Goal: Transaction & Acquisition: Purchase product/service

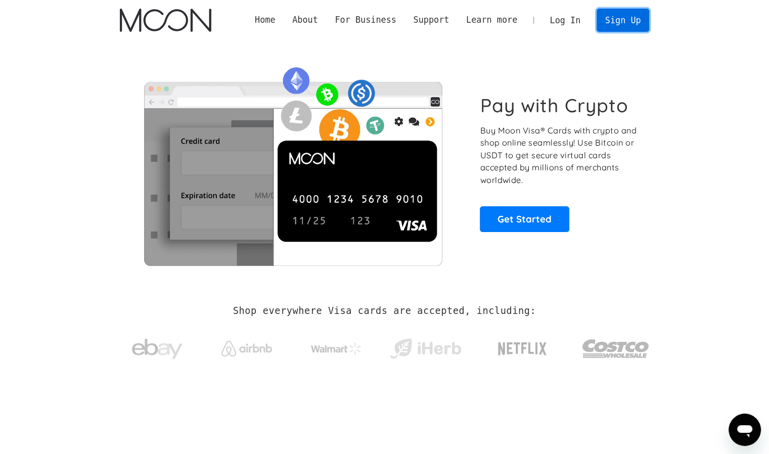
click at [611, 22] on link "Sign Up" at bounding box center [622, 20] width 53 height 23
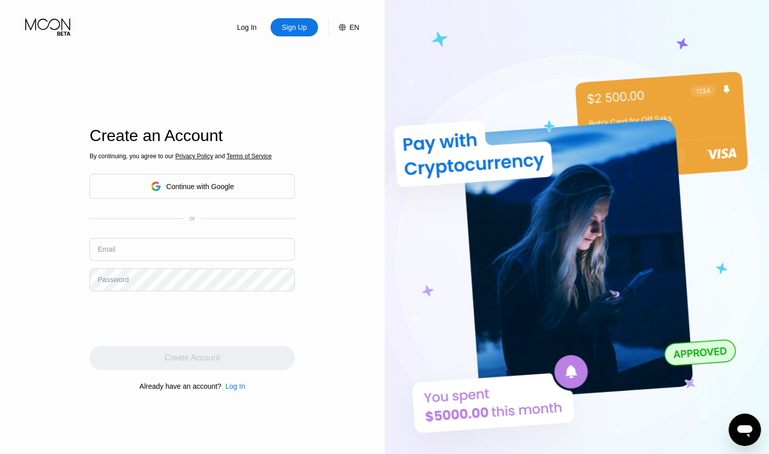
click at [183, 250] on input "text" at bounding box center [191, 249] width 205 height 23
type input "[EMAIL_ADDRESS][DOMAIN_NAME]"
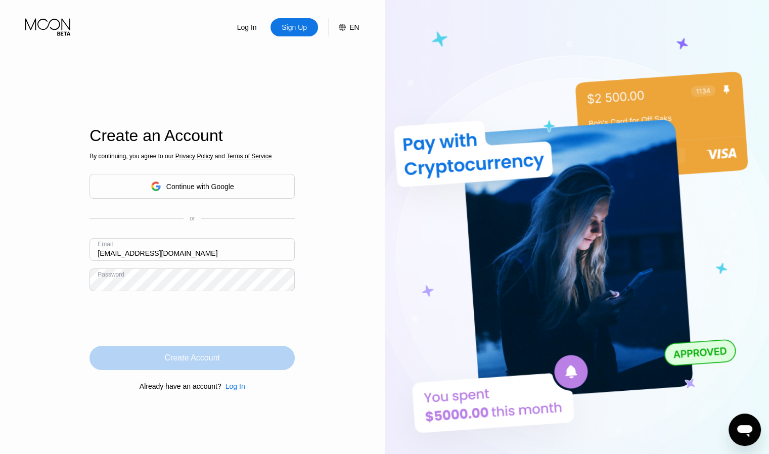
click at [256, 367] on div "Create Account" at bounding box center [191, 358] width 205 height 24
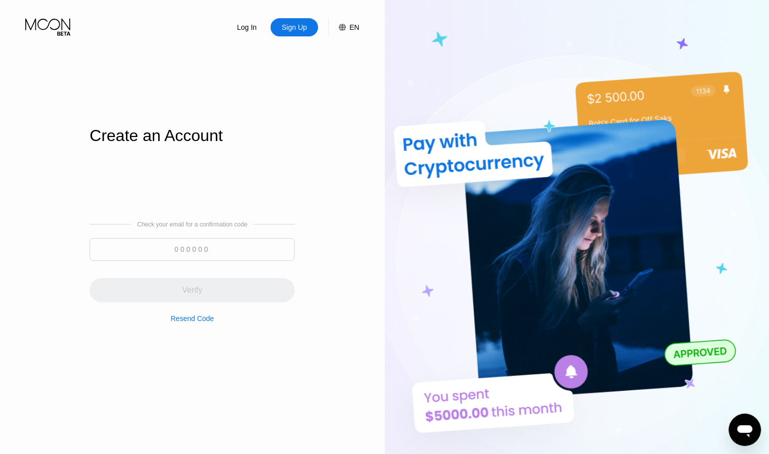
click at [225, 258] on input at bounding box center [191, 249] width 205 height 23
paste input "828056"
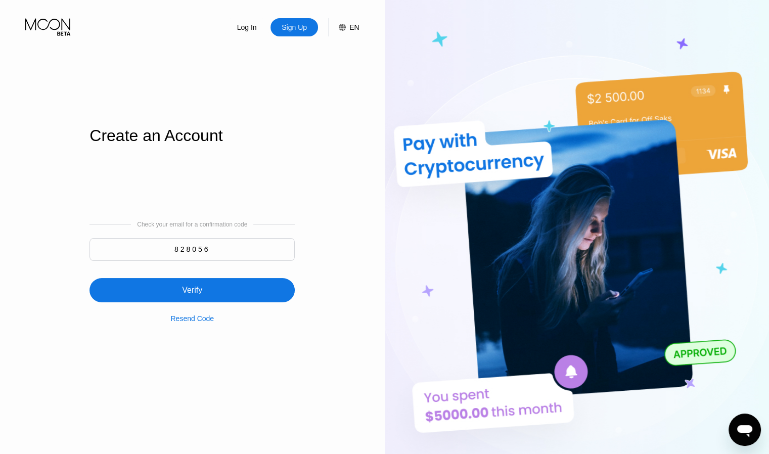
type input "828056"
click at [224, 291] on div "Verify" at bounding box center [191, 290] width 205 height 24
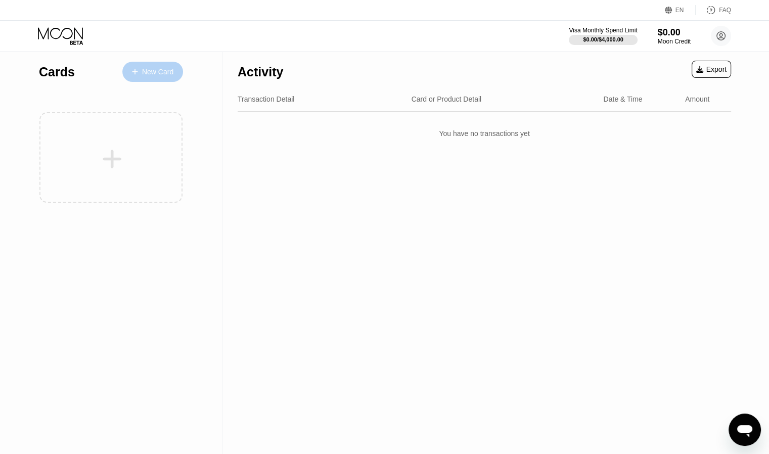
click at [171, 71] on div "New Card" at bounding box center [157, 72] width 31 height 9
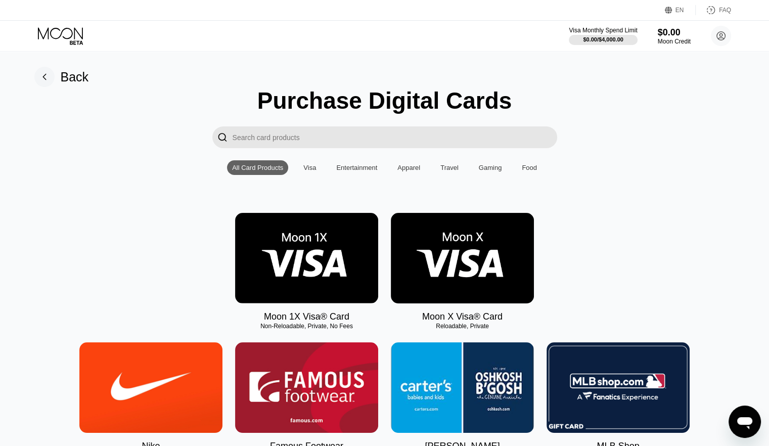
scroll to position [39, 0]
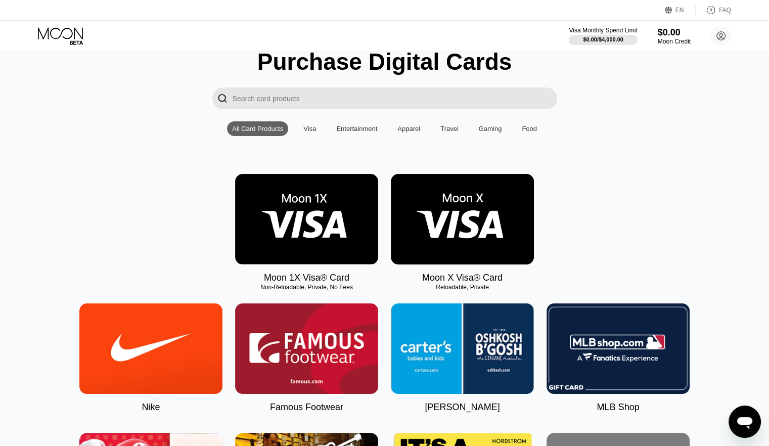
click at [461, 242] on img at bounding box center [462, 219] width 143 height 90
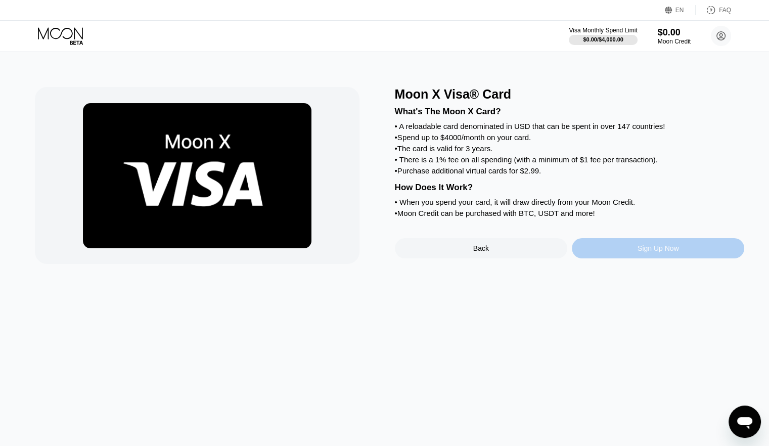
click at [612, 258] on div "Sign Up Now" at bounding box center [658, 248] width 172 height 20
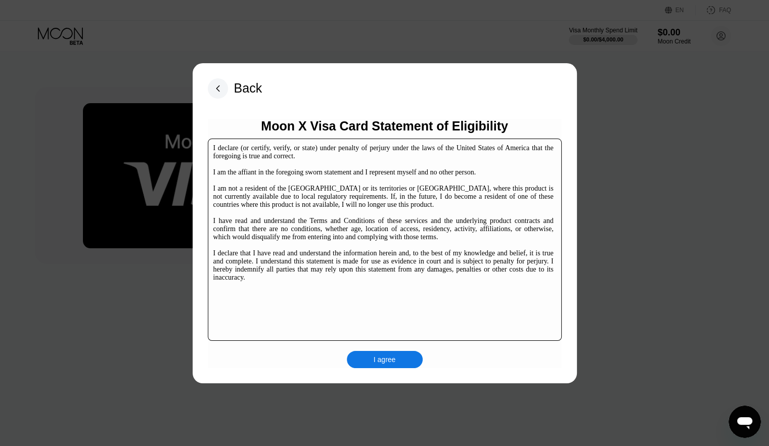
scroll to position [154, 0]
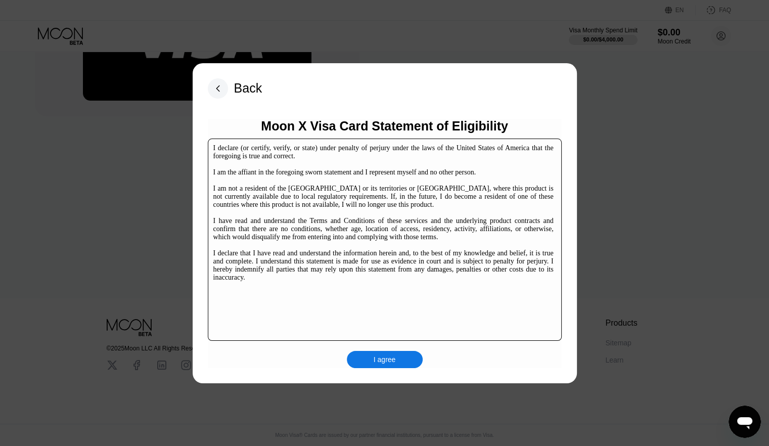
click at [390, 356] on div "I agree" at bounding box center [384, 359] width 22 height 9
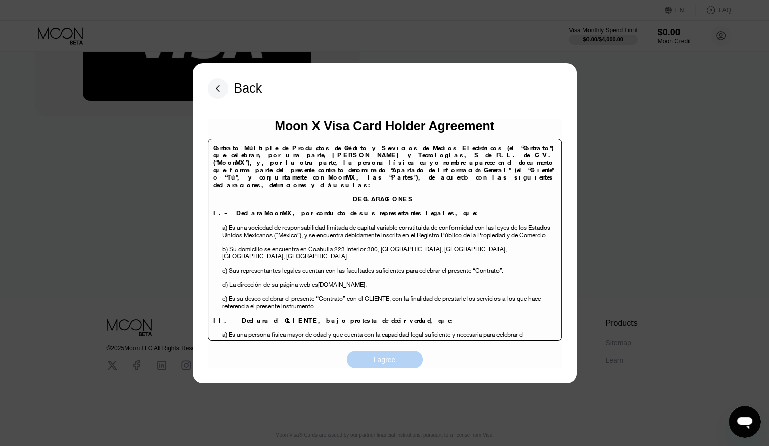
click at [386, 356] on div "I agree" at bounding box center [384, 359] width 22 height 9
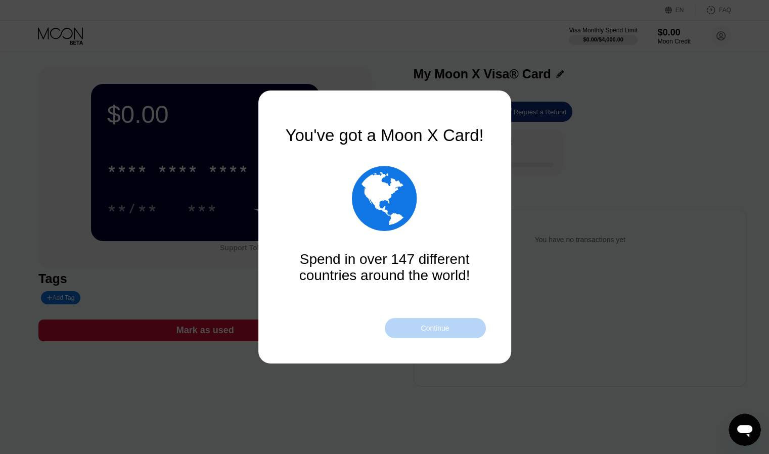
click at [410, 328] on div "Continue" at bounding box center [435, 328] width 101 height 20
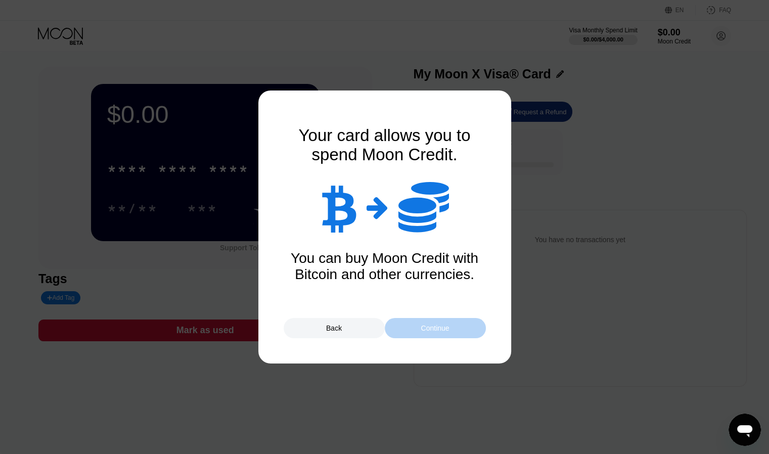
drag, startPoint x: 410, startPoint y: 332, endPoint x: 404, endPoint y: 332, distance: 5.6
click at [404, 332] on div "Continue" at bounding box center [435, 328] width 101 height 20
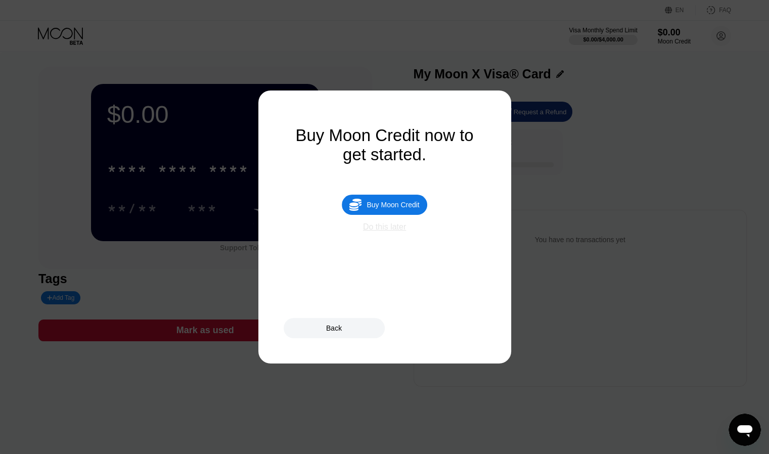
click at [390, 231] on div "Do this later" at bounding box center [384, 226] width 43 height 9
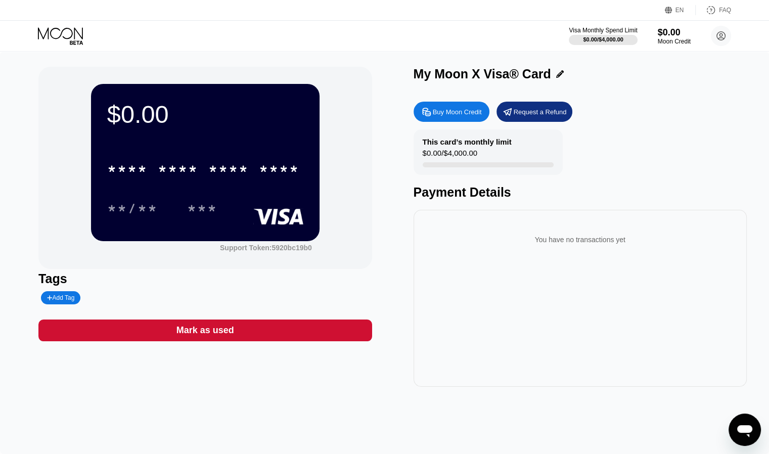
click at [612, 169] on div "This card’s monthly limit $0.00 / $4,000.00 Payment Details" at bounding box center [579, 164] width 333 height 70
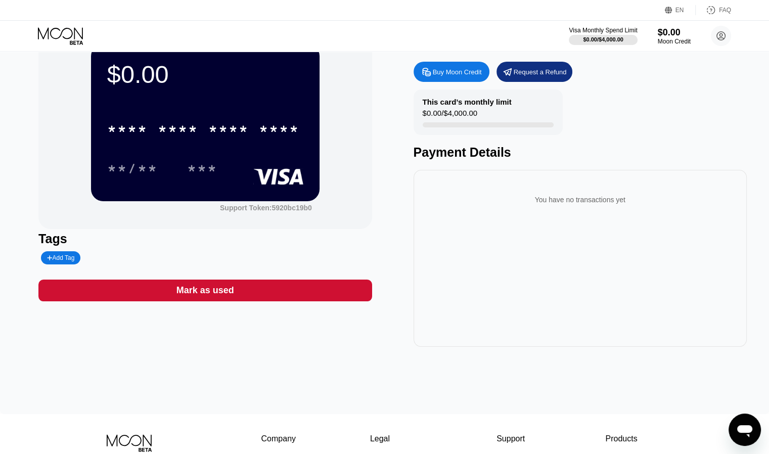
scroll to position [40, 0]
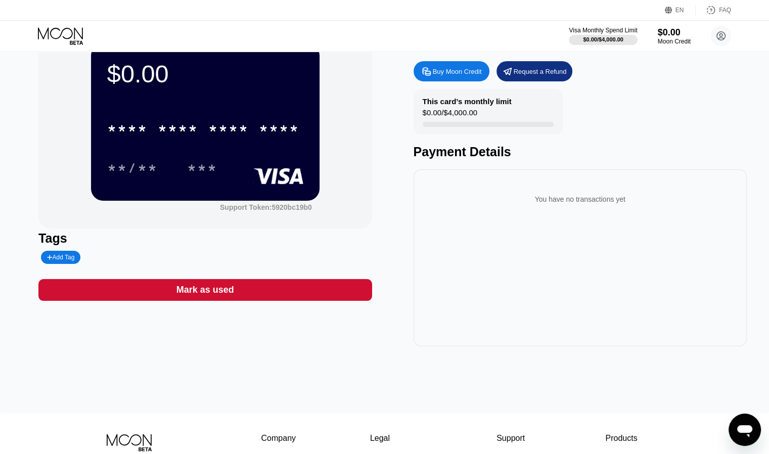
click at [259, 150] on div "* * * * * * * * * * * * **** **/** ***" at bounding box center [205, 138] width 196 height 60
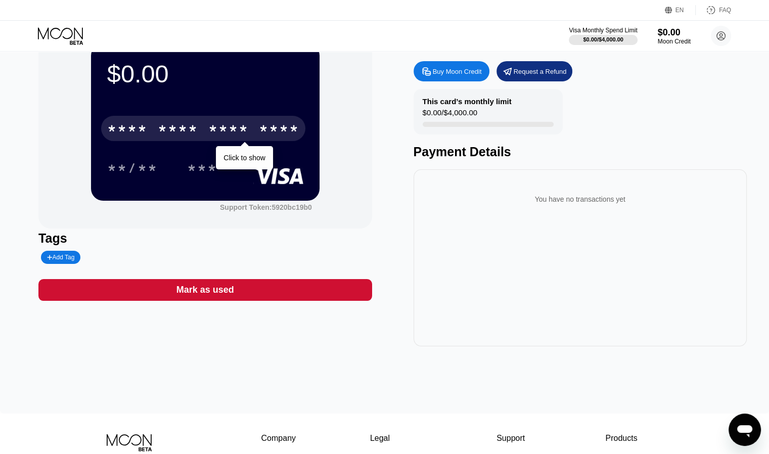
click at [276, 132] on div "****" at bounding box center [279, 130] width 40 height 16
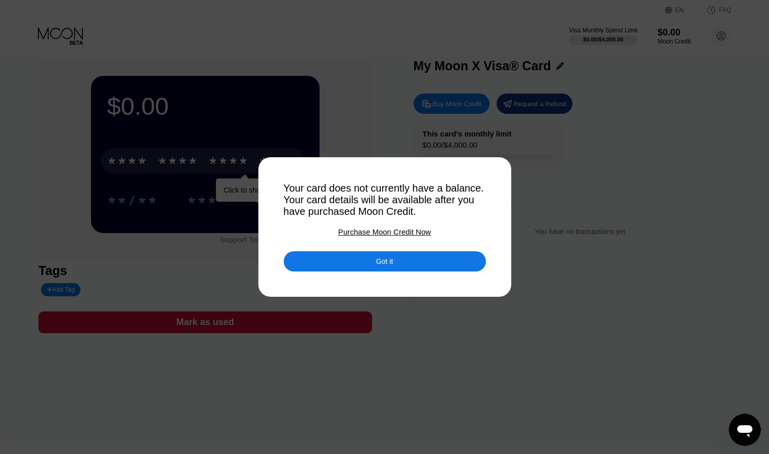
scroll to position [7, 0]
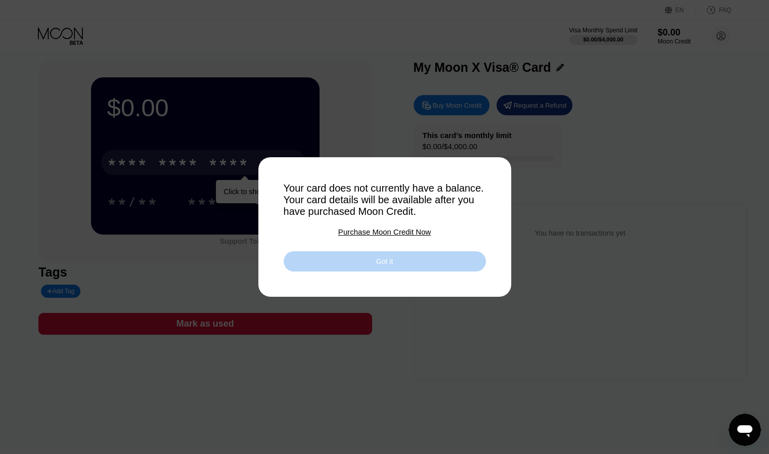
click at [362, 271] on div "Got it" at bounding box center [384, 261] width 202 height 20
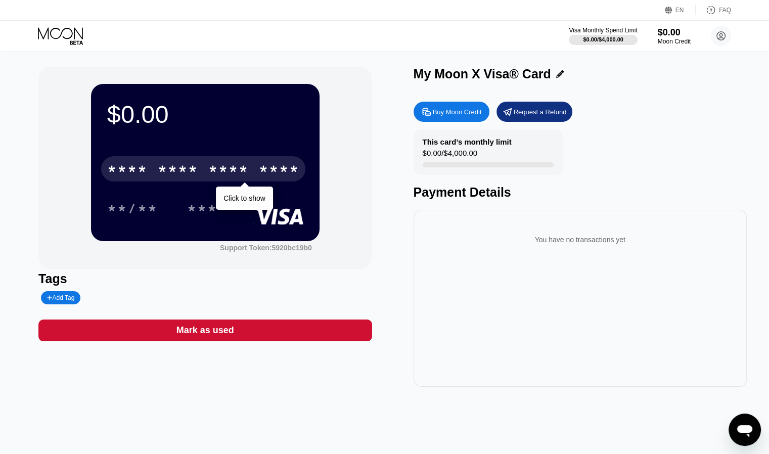
click at [603, 249] on div "You have no transactions yet" at bounding box center [579, 239] width 317 height 28
click at [720, 37] on circle at bounding box center [720, 36] width 20 height 20
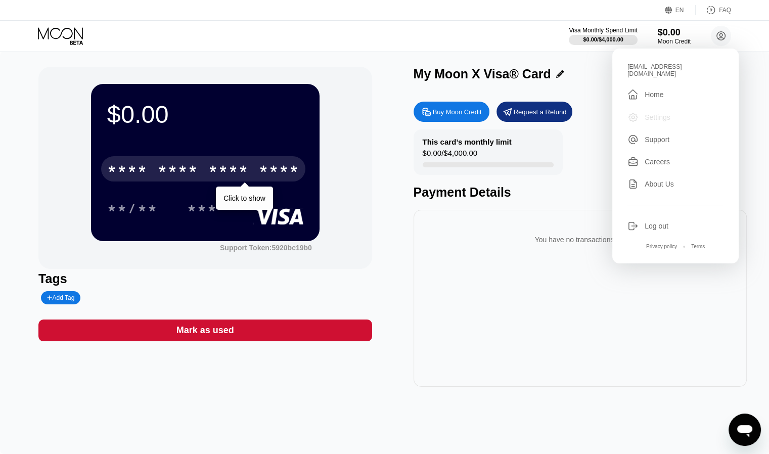
click at [667, 113] on div "Settings" at bounding box center [657, 117] width 26 height 8
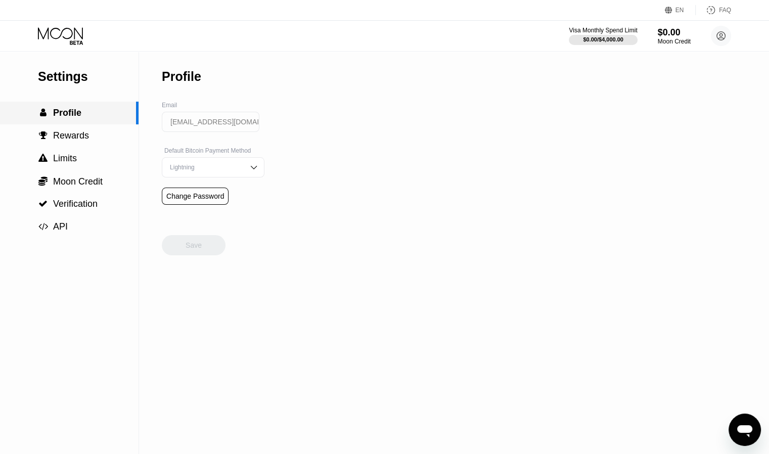
click at [71, 122] on div " Profile" at bounding box center [69, 113] width 138 height 23
click at [78, 201] on span "Verification" at bounding box center [75, 204] width 44 height 10
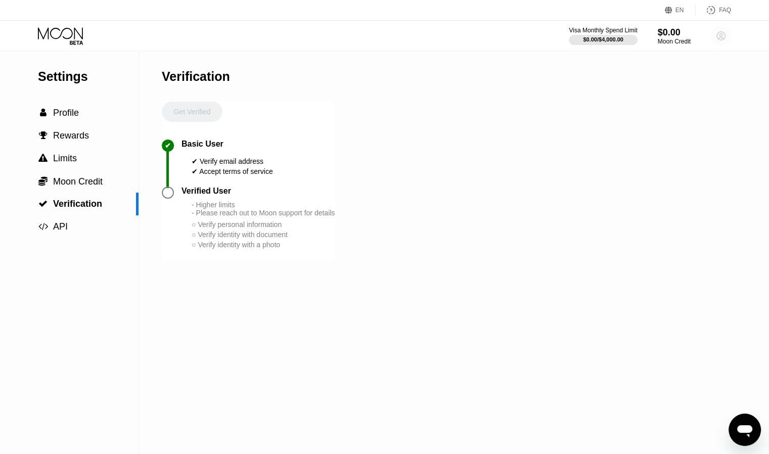
click at [716, 41] on circle at bounding box center [720, 36] width 20 height 20
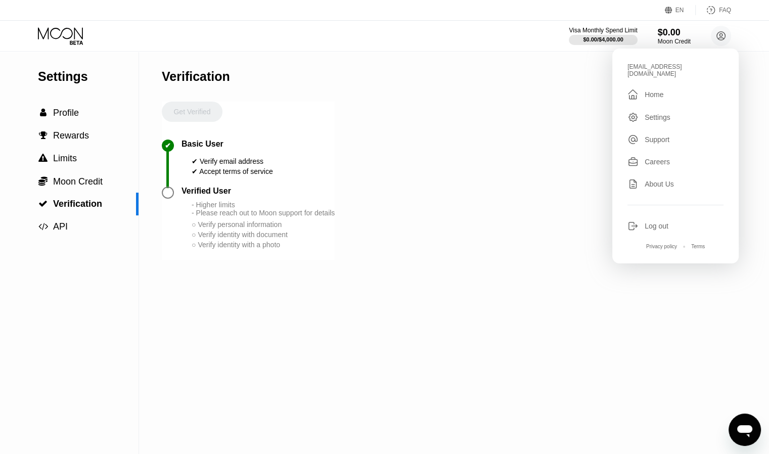
click at [668, 88] on div " Home" at bounding box center [675, 94] width 96 height 12
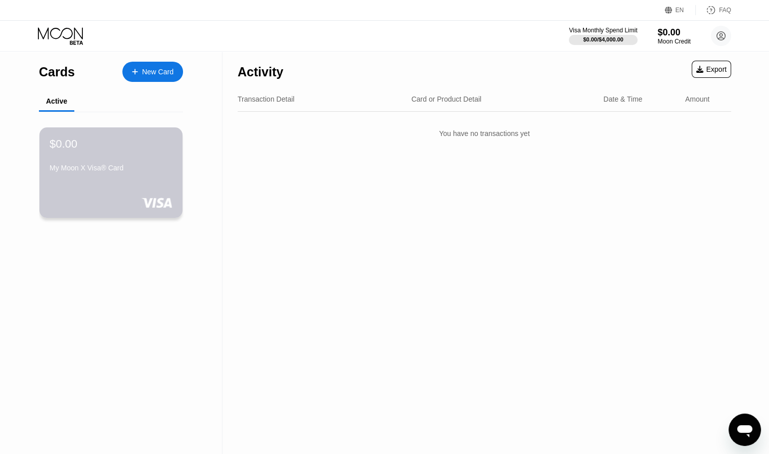
click at [133, 191] on div "$0.00 My Moon X Visa® Card" at bounding box center [110, 172] width 143 height 90
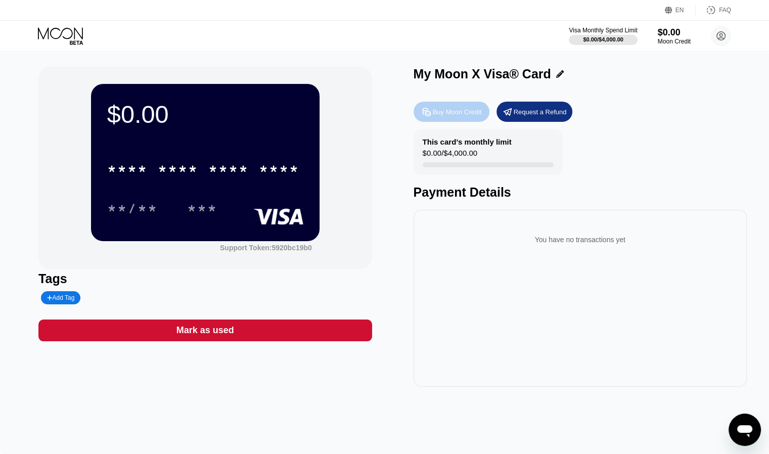
click at [457, 115] on div "Buy Moon Credit" at bounding box center [457, 112] width 49 height 9
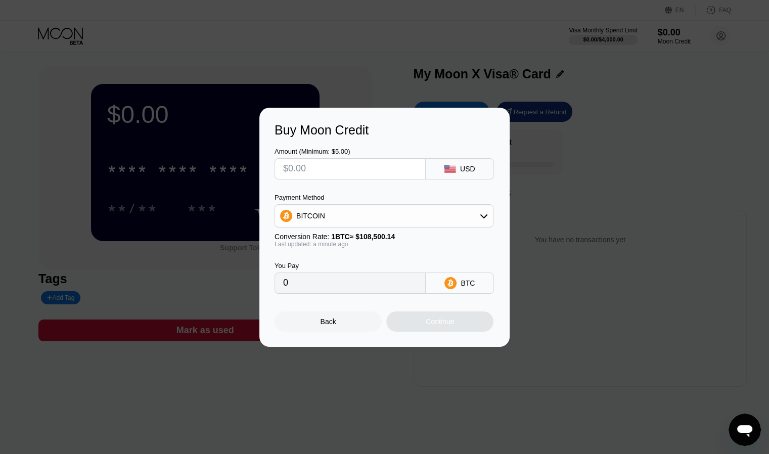
click at [440, 213] on div "BITCOIN" at bounding box center [384, 216] width 218 height 20
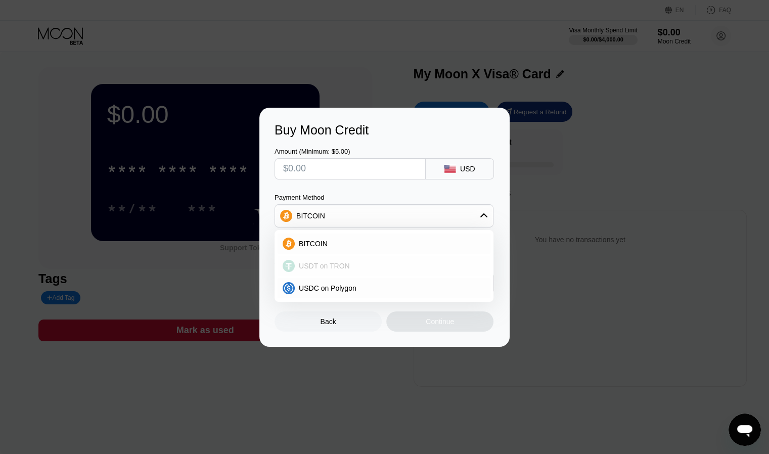
click at [388, 259] on div "USDT on TRON" at bounding box center [383, 266] width 213 height 20
type input "0.00"
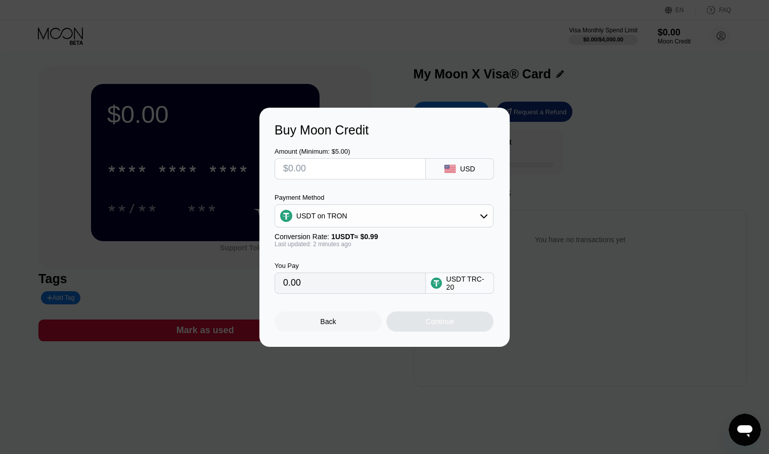
click at [404, 163] on input "text" at bounding box center [350, 169] width 134 height 20
type input "$50"
type input "50.51"
type input "$50"
click at [451, 325] on div "Continue" at bounding box center [439, 321] width 28 height 8
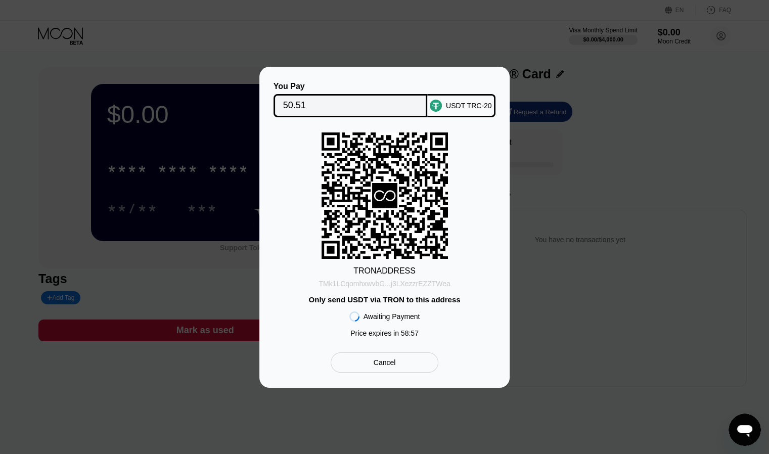
click at [436, 284] on div "TMk1LCqomhxwvbG...j3LXezzrEZZTWea" at bounding box center [383, 283] width 131 height 8
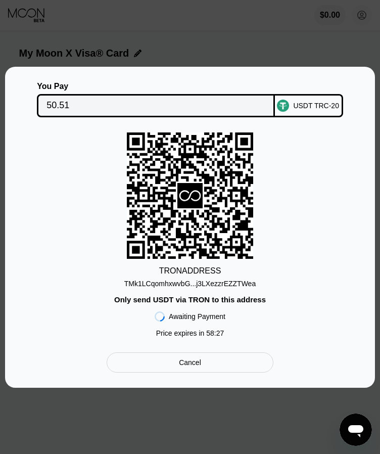
click at [305, 111] on div "USDT TRC-20" at bounding box center [309, 105] width 68 height 23
click at [231, 370] on div "Cancel" at bounding box center [190, 362] width 166 height 20
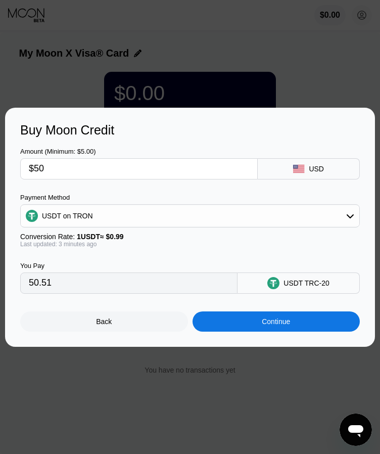
click at [298, 236] on div "Conversion Rate: 1 USDT ≈ $0.99" at bounding box center [190, 236] width 340 height 8
click at [304, 221] on div "USDT on TRON" at bounding box center [190, 216] width 339 height 20
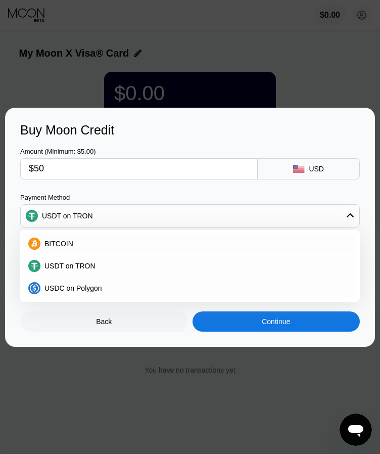
click at [111, 175] on input "$50" at bounding box center [139, 169] width 220 height 20
type input "$5"
type input "5.05"
type input "0.00"
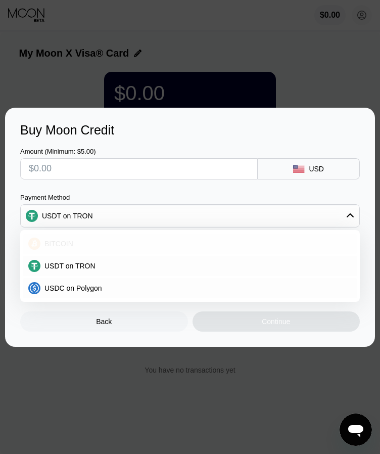
click at [72, 243] on div "BITCOIN" at bounding box center [195, 244] width 311 height 8
type input "0"
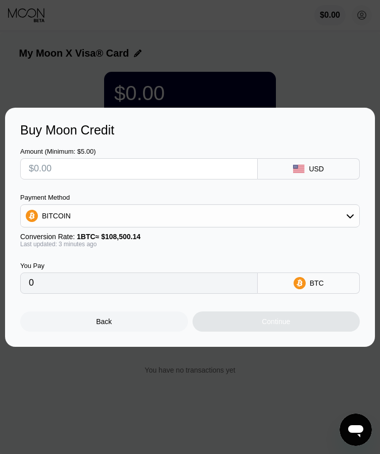
click at [180, 171] on input "text" at bounding box center [139, 169] width 220 height 20
type input "$20"
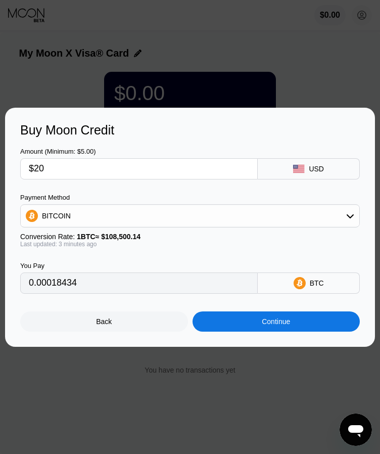
type input "0.00018434"
click at [180, 171] on input "$20" at bounding box center [139, 169] width 220 height 20
type input "$20"
click at [280, 331] on div "Continue" at bounding box center [277, 321] width 168 height 20
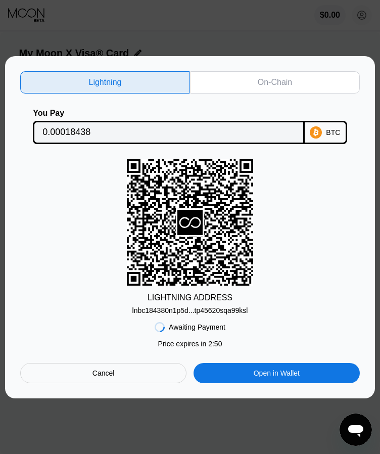
click at [208, 310] on div "lnbc184380n1p5d...tp45620sqa99ksl" at bounding box center [190, 310] width 116 height 8
click at [157, 310] on div "lnbc184380n1p5d...tp45620sqa99ksl" at bounding box center [190, 310] width 116 height 8
click at [211, 81] on div "On-Chain" at bounding box center [275, 82] width 170 height 22
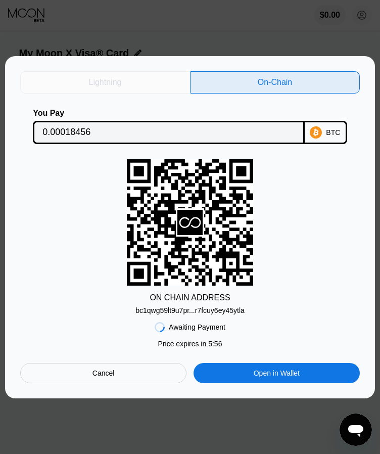
click at [151, 79] on div "Lightning" at bounding box center [105, 82] width 170 height 22
type input "0.00018438"
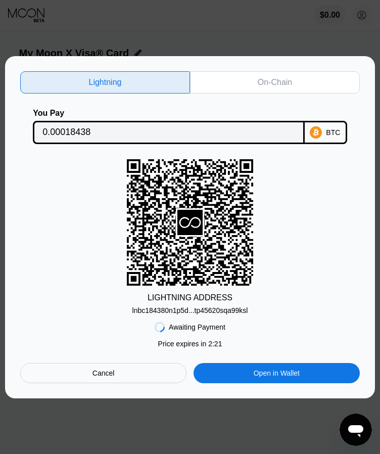
click at [200, 255] on rect at bounding box center [190, 222] width 126 height 126
click at [249, 380] on div "Open in Wallet" at bounding box center [277, 373] width 166 height 20
click at [127, 372] on div "Cancel" at bounding box center [103, 373] width 166 height 20
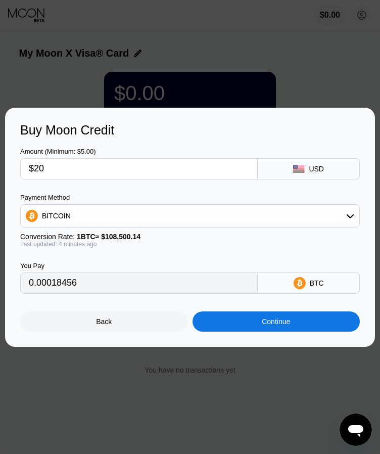
type input "0.00018456"
click at [197, 247] on div "Last updated: 4 minutes ago" at bounding box center [190, 244] width 340 height 7
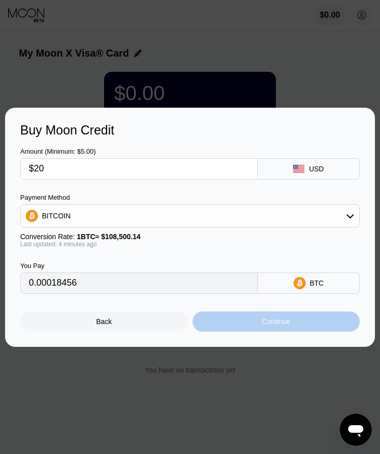
click at [262, 325] on div "Continue" at bounding box center [276, 321] width 28 height 8
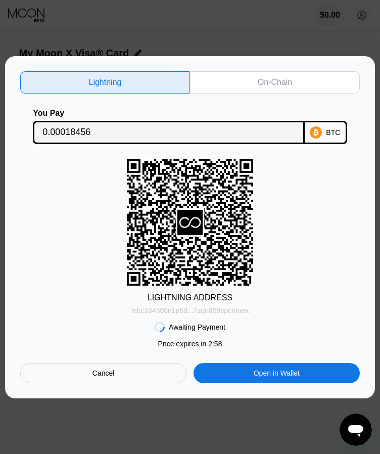
click at [236, 310] on div "lnbc184560n1p5d...7zqn859spcntnex" at bounding box center [190, 310] width 118 height 8
click at [144, 373] on div "Cancel" at bounding box center [103, 373] width 166 height 20
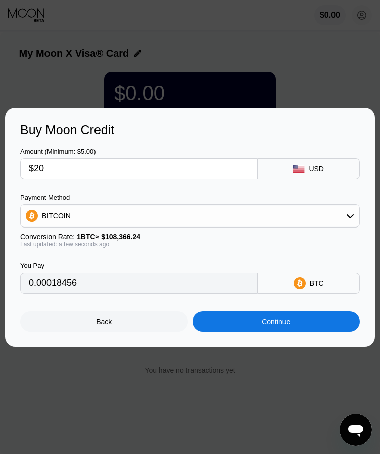
click at [304, 205] on div "BITCOIN" at bounding box center [190, 215] width 340 height 23
click at [304, 212] on div "BITCOIN" at bounding box center [190, 216] width 339 height 20
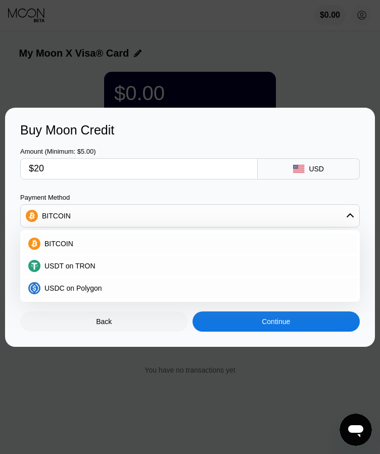
click at [97, 270] on div "USDT on TRON" at bounding box center [195, 266] width 311 height 8
type input "20.20"
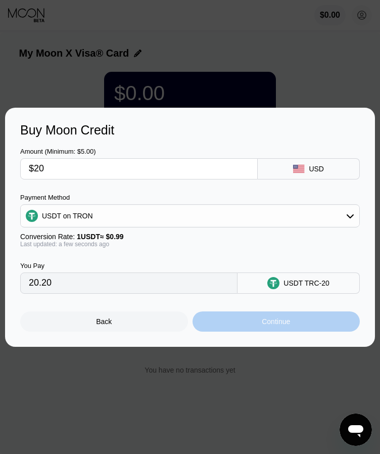
click at [263, 318] on div "Continue" at bounding box center [277, 321] width 168 height 20
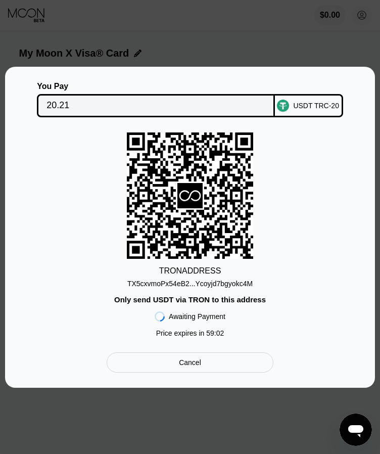
click at [214, 282] on div "TX5cxvmoPx54eB2...Ycoyjd7bgyokc4M" at bounding box center [189, 283] width 125 height 8
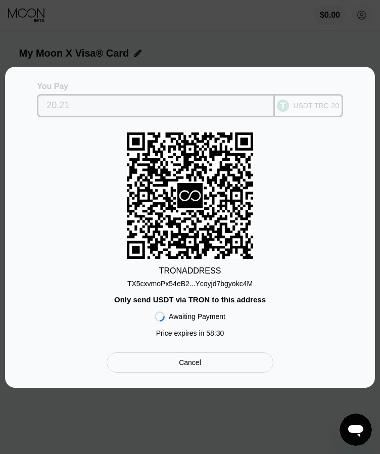
click at [320, 108] on div "USDT TRC-20" at bounding box center [309, 105] width 68 height 23
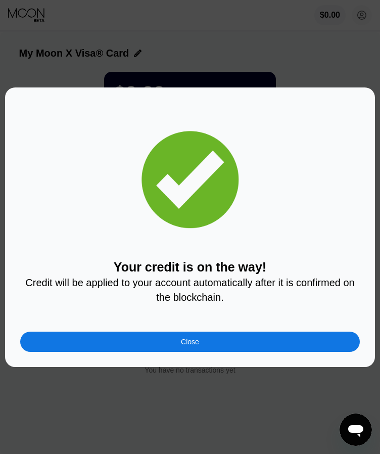
click at [191, 349] on div "Close" at bounding box center [190, 341] width 340 height 20
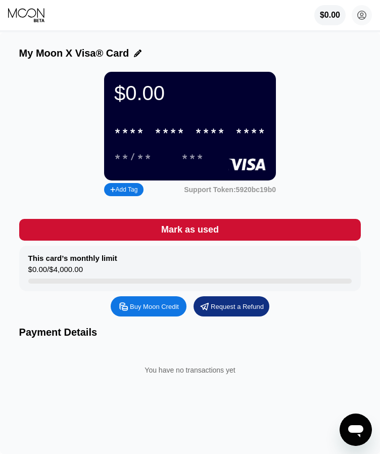
click at [322, 159] on div "$0.00 * * * * * * * * * * * * **** **/** *** Add Tag Support Token: 5920bc19b0" at bounding box center [190, 135] width 342 height 127
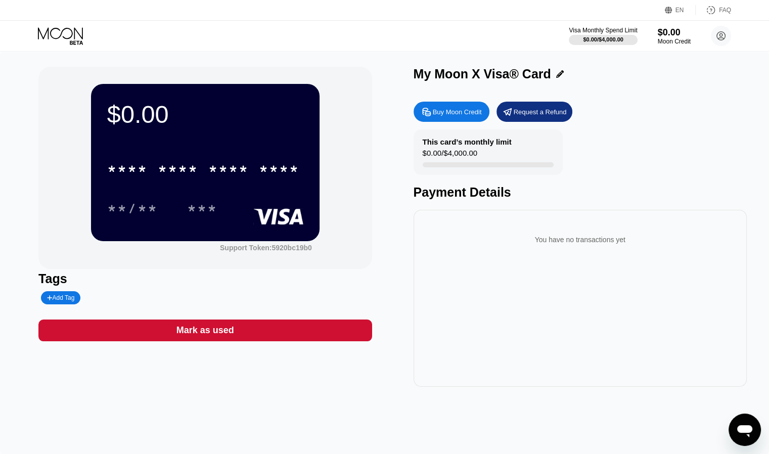
click at [261, 191] on div "* * * * * * * * * * * * **** **/** ***" at bounding box center [205, 179] width 196 height 60
click at [379, 35] on circle at bounding box center [720, 36] width 20 height 20
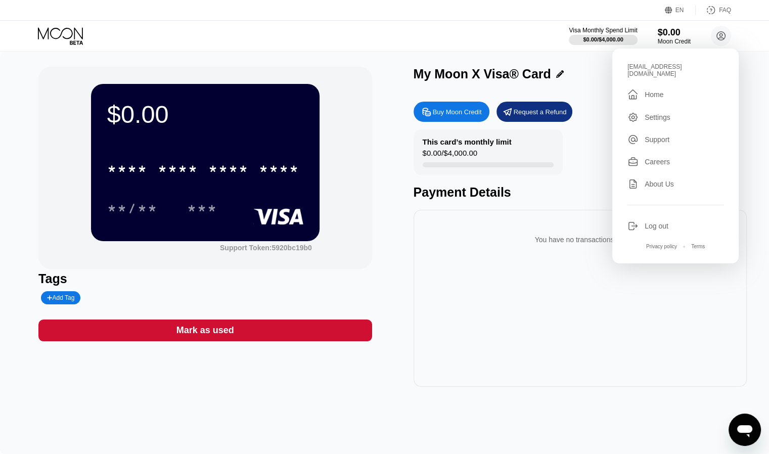
click at [379, 88] on div " Home" at bounding box center [675, 94] width 96 height 12
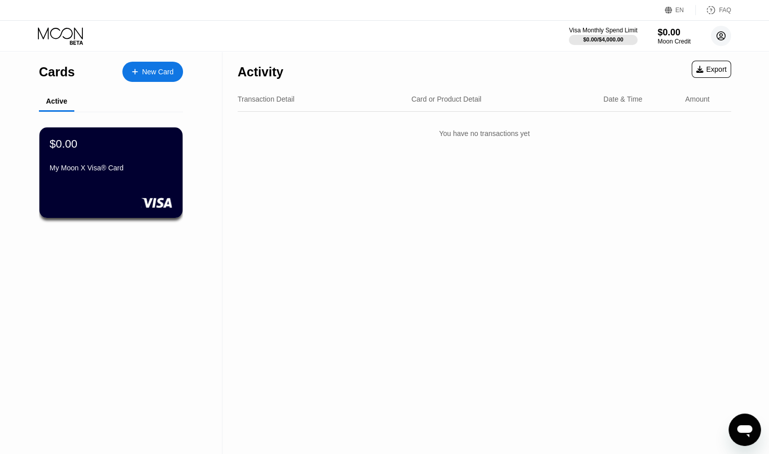
click at [379, 40] on circle at bounding box center [720, 36] width 20 height 20
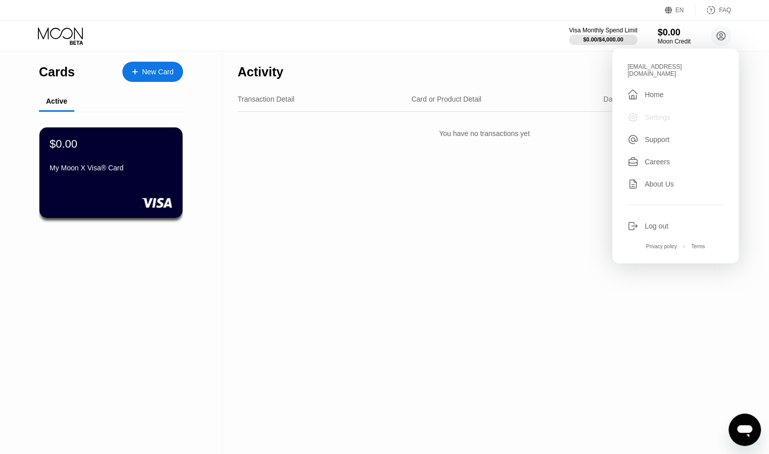
click at [379, 113] on div "Settings" at bounding box center [657, 117] width 26 height 8
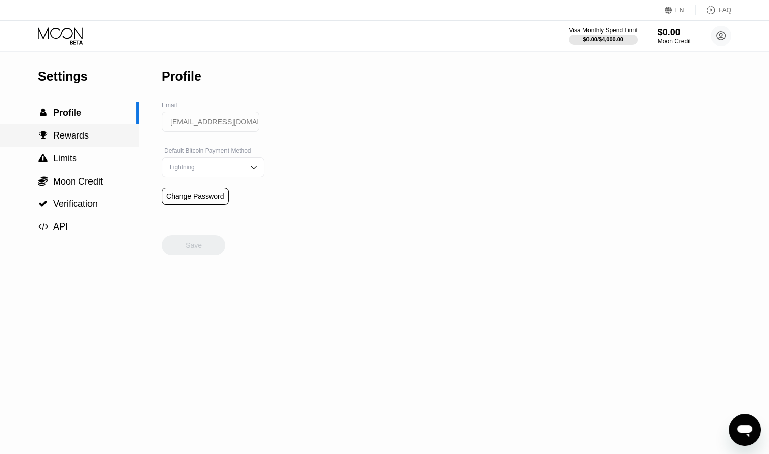
click at [84, 137] on span "Rewards" at bounding box center [71, 135] width 36 height 10
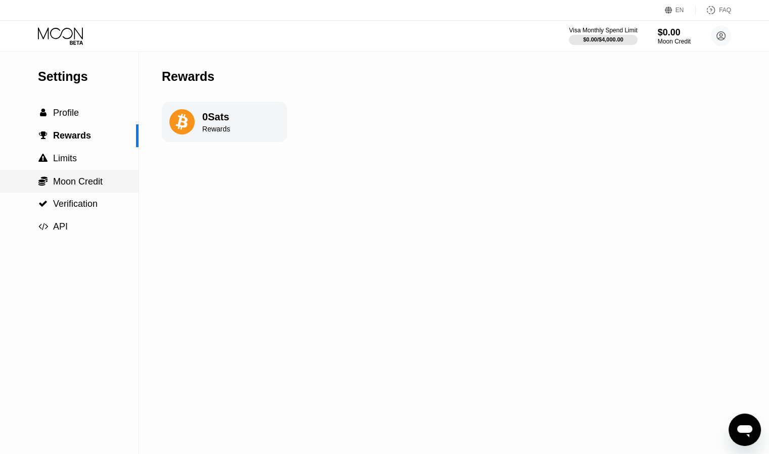
click at [80, 182] on span "Moon Credit" at bounding box center [78, 181] width 50 height 10
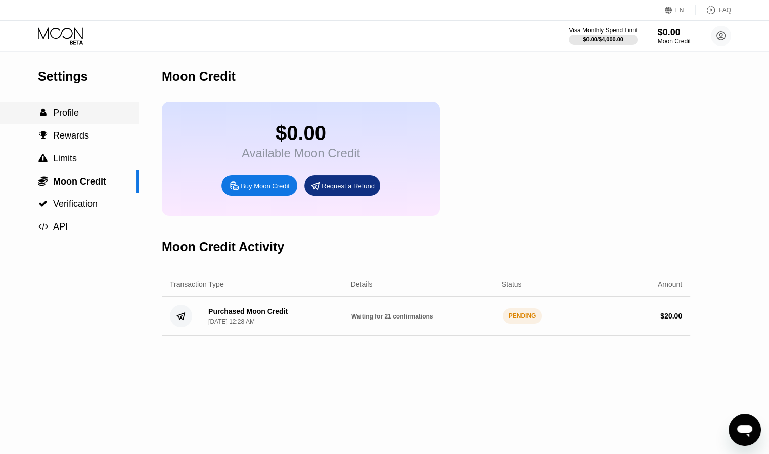
click at [84, 118] on div " Profile" at bounding box center [69, 113] width 138 height 11
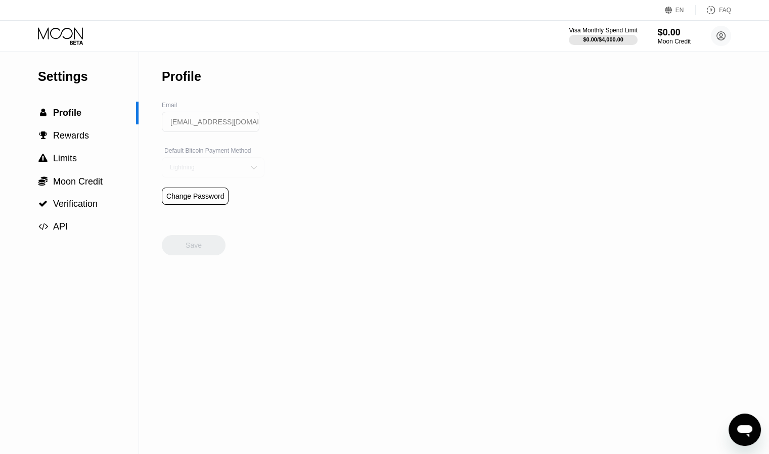
click at [231, 171] on div "Lightning" at bounding box center [205, 167] width 76 height 7
click at [333, 166] on div "Settings  Profile  Rewards  Limits  Moon Credit  Verification  API Profil…" at bounding box center [384, 253] width 769 height 402
click at [327, 181] on div "Settings  Profile  Rewards  Limits  Moon Credit  Verification  API Profil…" at bounding box center [384, 253] width 769 height 402
click at [379, 39] on circle at bounding box center [720, 36] width 20 height 20
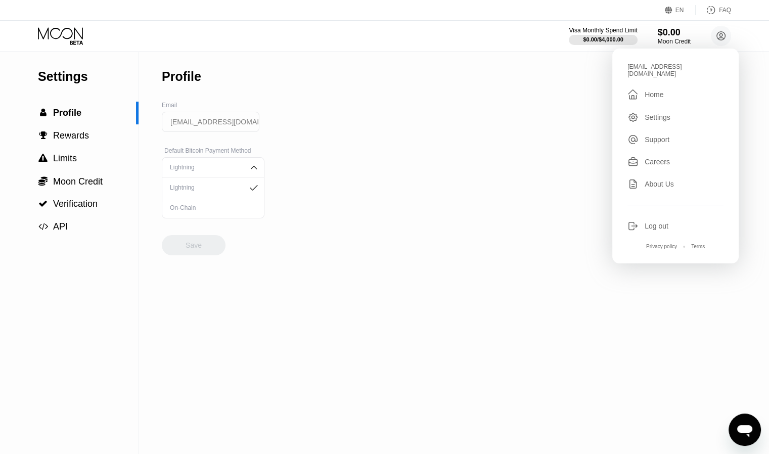
click at [73, 35] on icon at bounding box center [61, 36] width 47 height 18
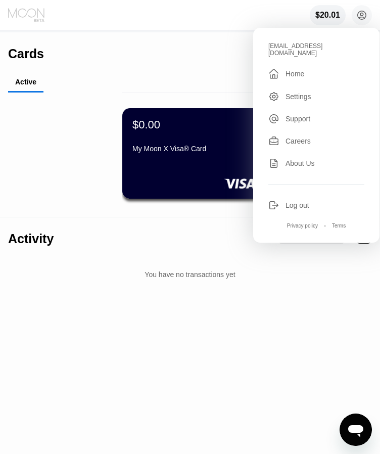
click at [21, 13] on icon at bounding box center [27, 15] width 38 height 15
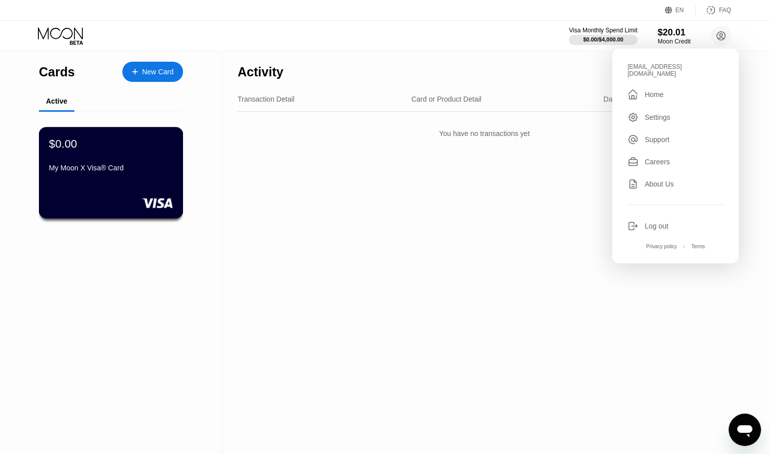
click at [92, 182] on div "$0.00 My Moon X Visa® Card" at bounding box center [111, 172] width 145 height 91
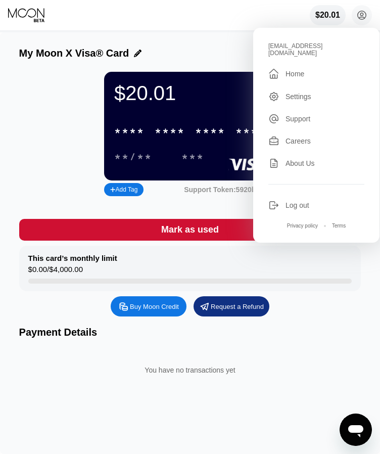
click at [85, 133] on div "$20.01 * * * * * * * * * * * * **** **/** *** Add Tag Support Token: 5920bc19b0" at bounding box center [190, 135] width 342 height 127
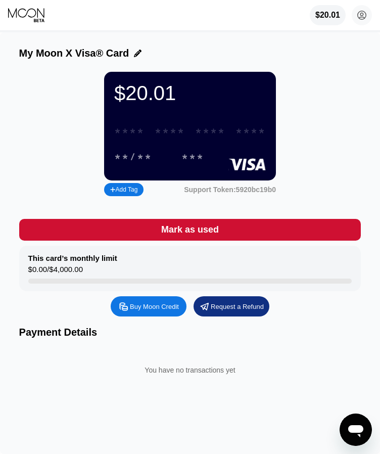
click at [215, 137] on div "* * * *" at bounding box center [210, 132] width 30 height 12
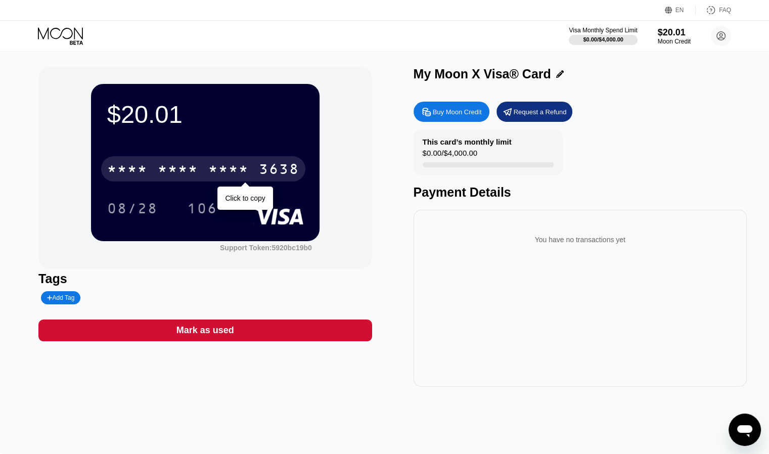
click at [247, 181] on div "* * * * * * * * * * * * 3638" at bounding box center [203, 168] width 204 height 25
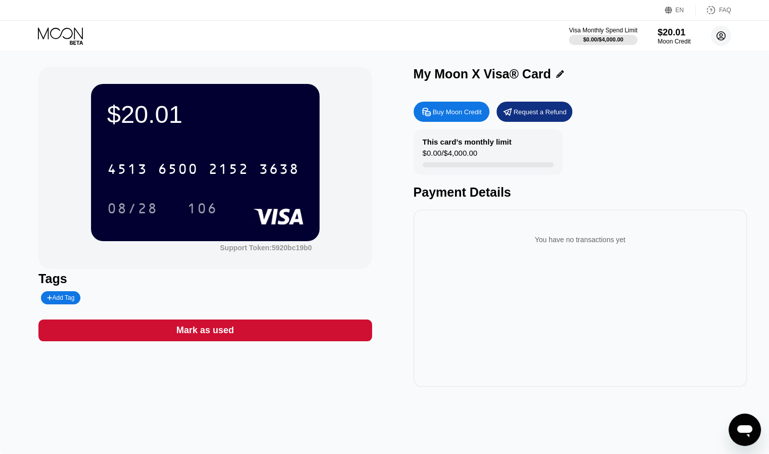
click at [716, 37] on circle at bounding box center [720, 36] width 20 height 20
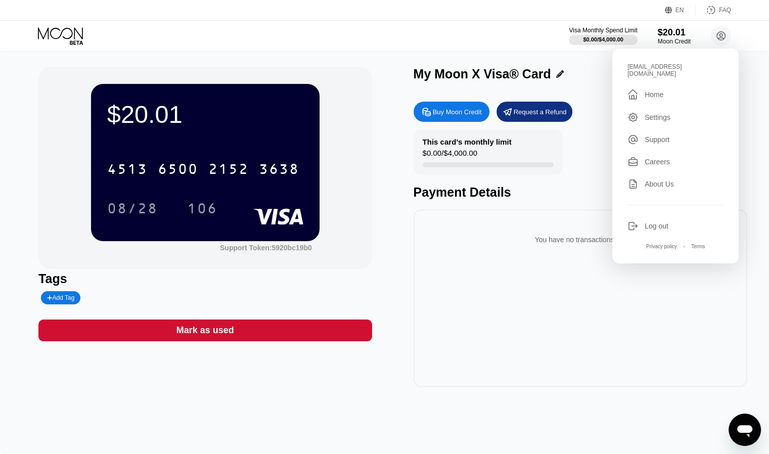
click at [658, 103] on div "contact@jspro-algo.pro  Home Settings Support Careers About Us Log out Privacy…" at bounding box center [675, 156] width 126 height 215
click at [658, 113] on div "Settings" at bounding box center [657, 117] width 26 height 8
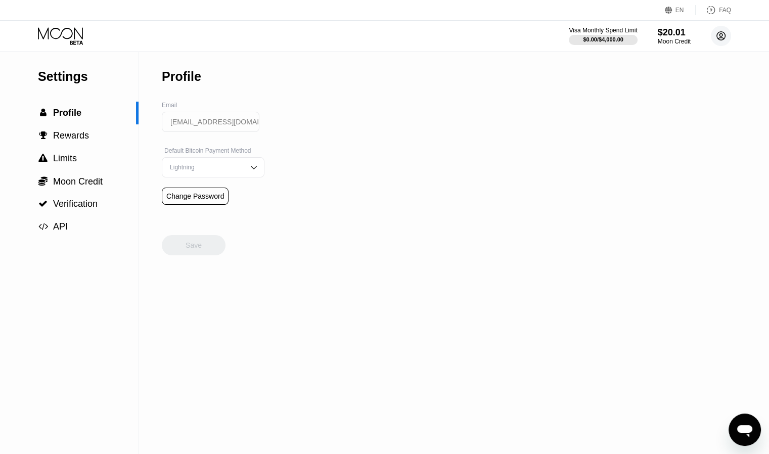
click at [714, 40] on circle at bounding box center [720, 36] width 20 height 20
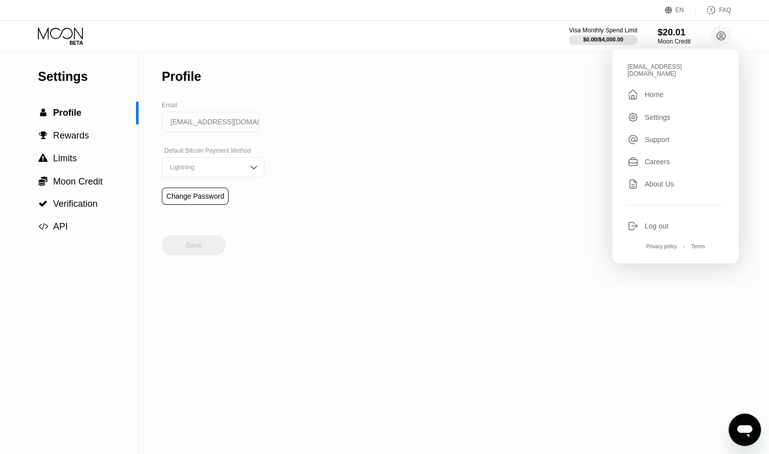
click at [654, 96] on div "contact@jspro-algo.pro  Home Settings Support Careers About Us Log out Privacy…" at bounding box center [675, 156] width 126 height 215
click at [655, 93] on div " Home" at bounding box center [675, 94] width 96 height 12
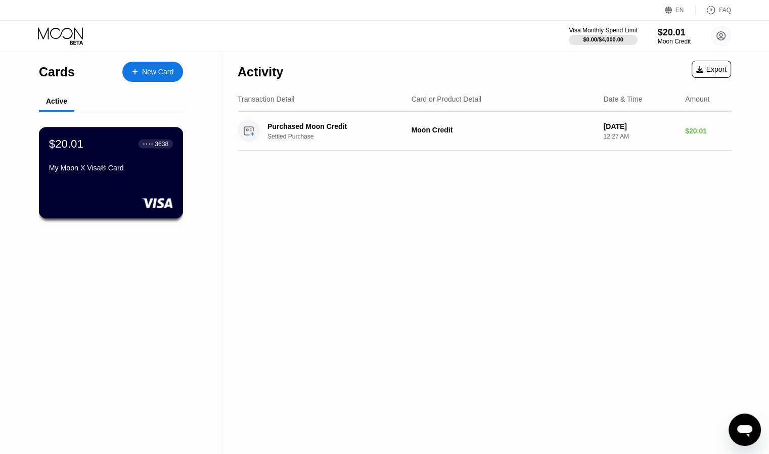
click at [102, 160] on div "$20.01 ● ● ● ● 3638 My Moon X Visa® Card" at bounding box center [111, 156] width 124 height 39
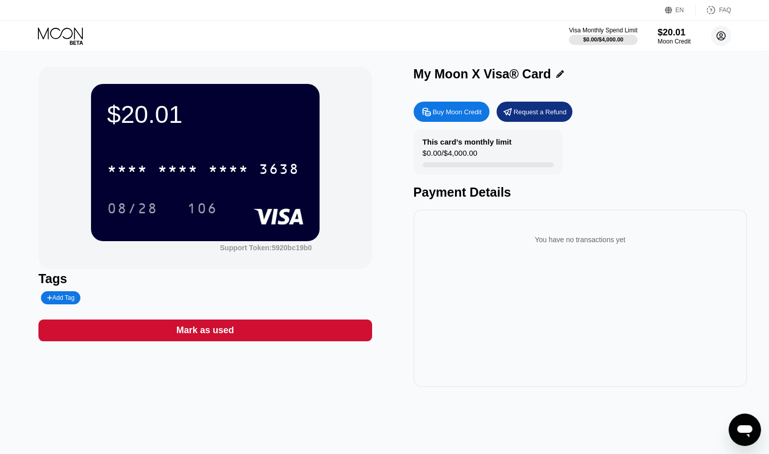
click at [727, 35] on circle at bounding box center [720, 36] width 20 height 20
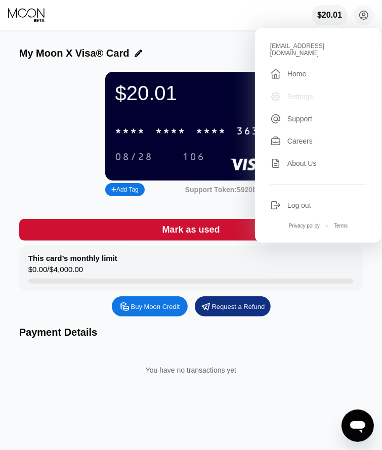
click at [310, 92] on div "Settings" at bounding box center [300, 96] width 26 height 8
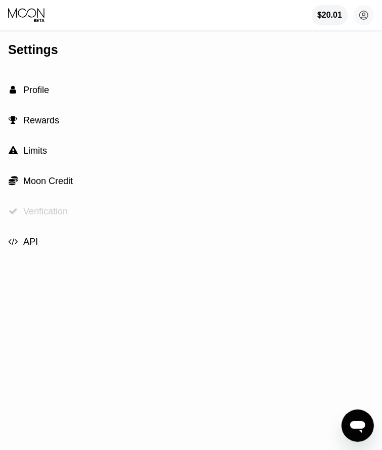
click at [46, 216] on span "Verification" at bounding box center [45, 211] width 44 height 10
